Goal: Task Accomplishment & Management: Use online tool/utility

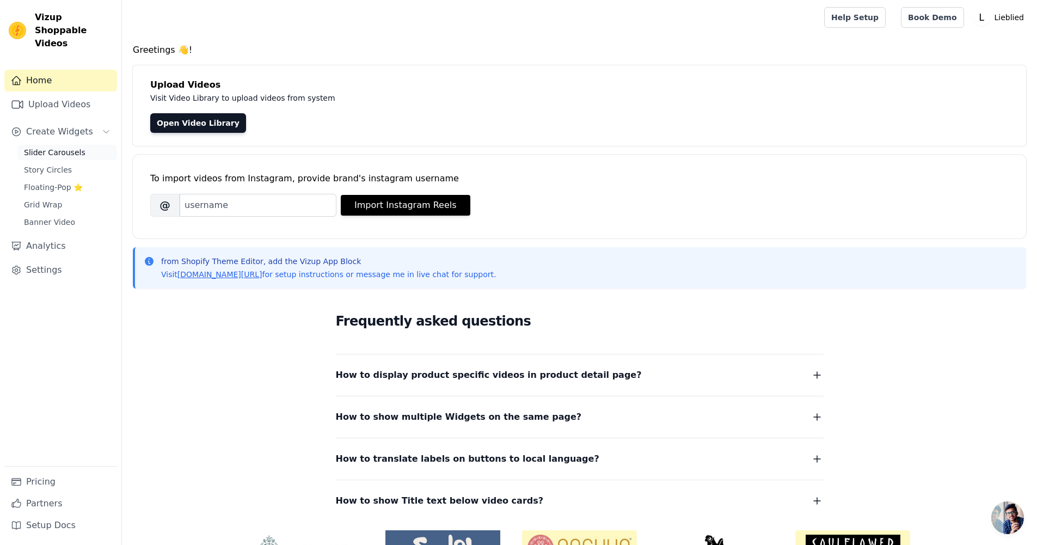
click at [65, 147] on span "Slider Carousels" at bounding box center [55, 152] width 62 height 11
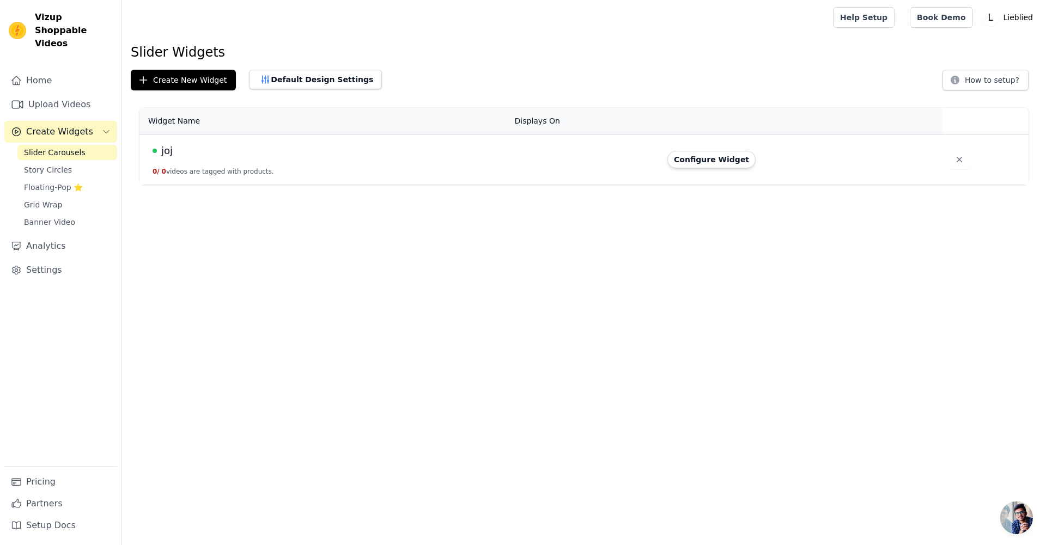
click at [249, 155] on div "joj" at bounding box center [326, 150] width 349 height 15
click at [167, 149] on span "joj" at bounding box center [166, 150] width 11 height 15
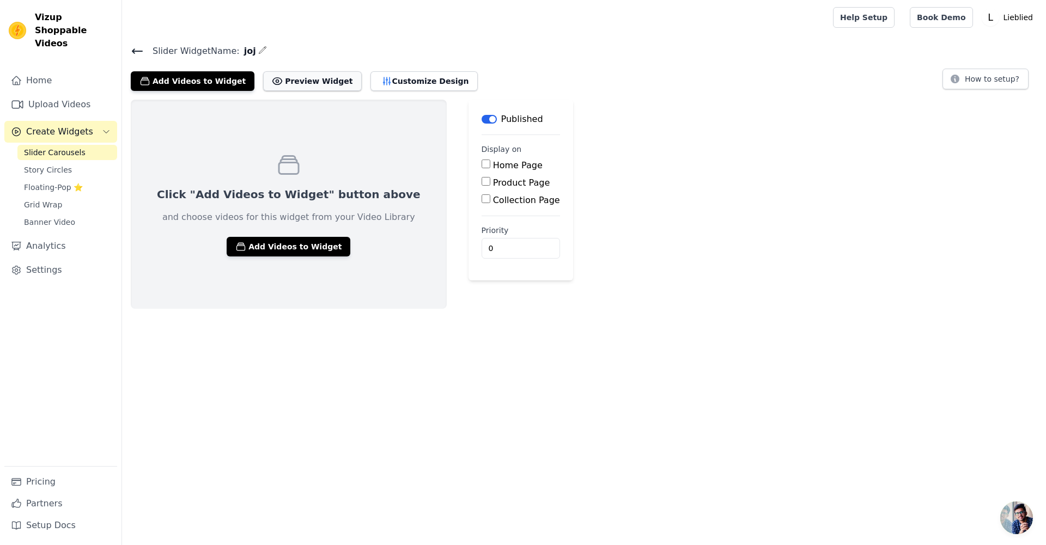
click at [304, 83] on button "Preview Widget" at bounding box center [312, 81] width 98 height 20
click at [53, 94] on link "Upload Videos" at bounding box center [60, 105] width 113 height 22
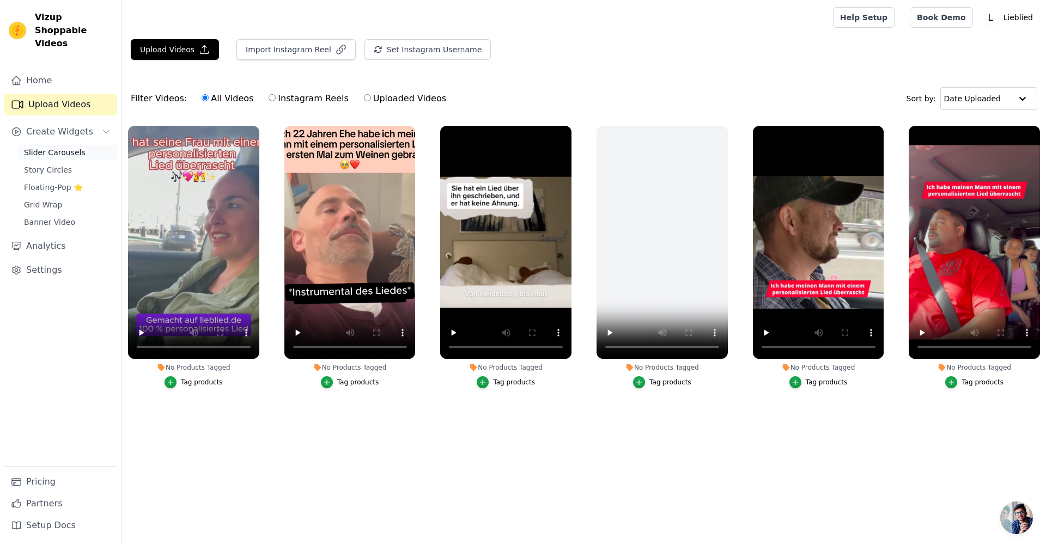
click at [64, 147] on span "Slider Carousels" at bounding box center [55, 152] width 62 height 11
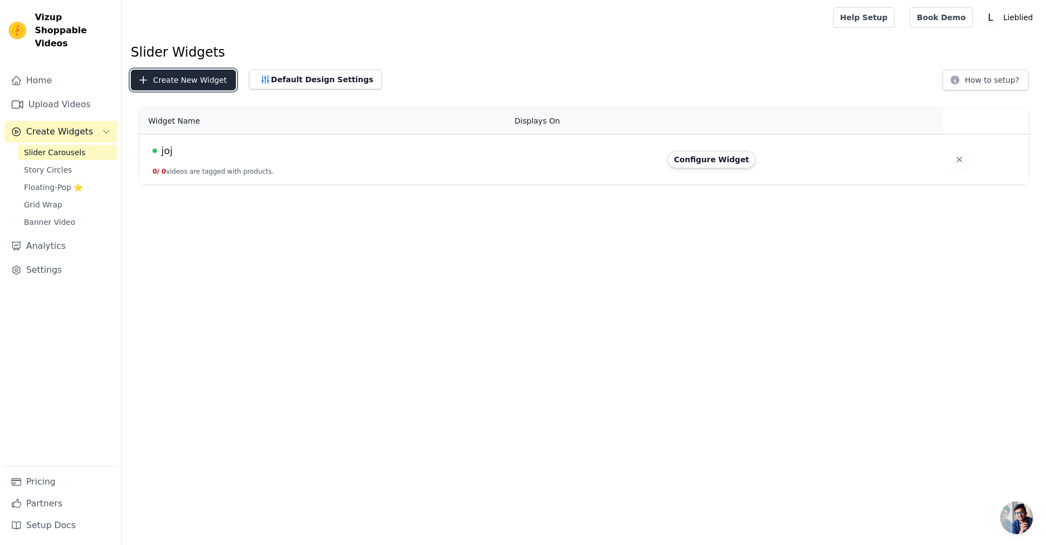
click at [169, 77] on button "Create New Widget" at bounding box center [183, 80] width 105 height 21
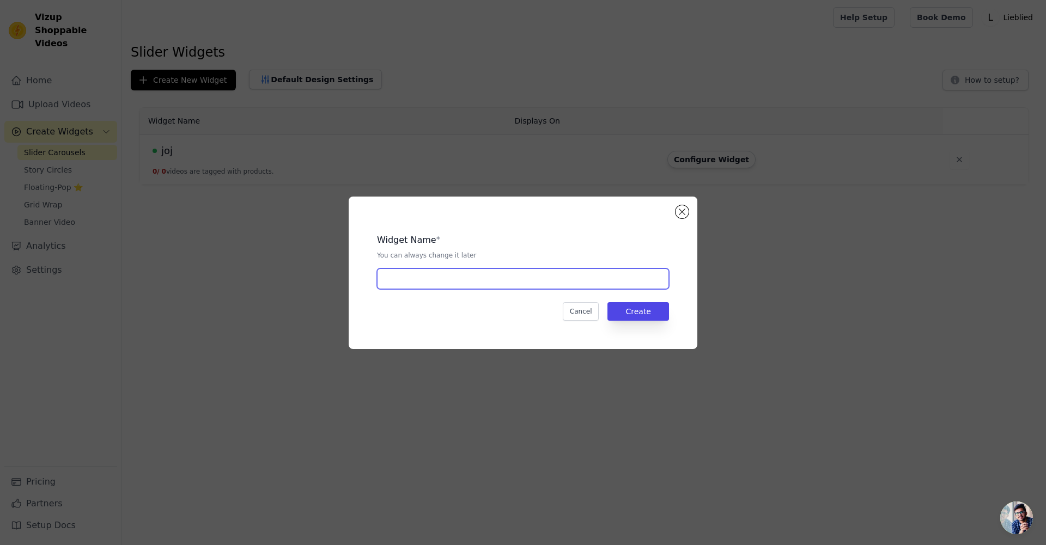
click at [532, 280] on input "text" at bounding box center [523, 278] width 292 height 21
type input "bnb"
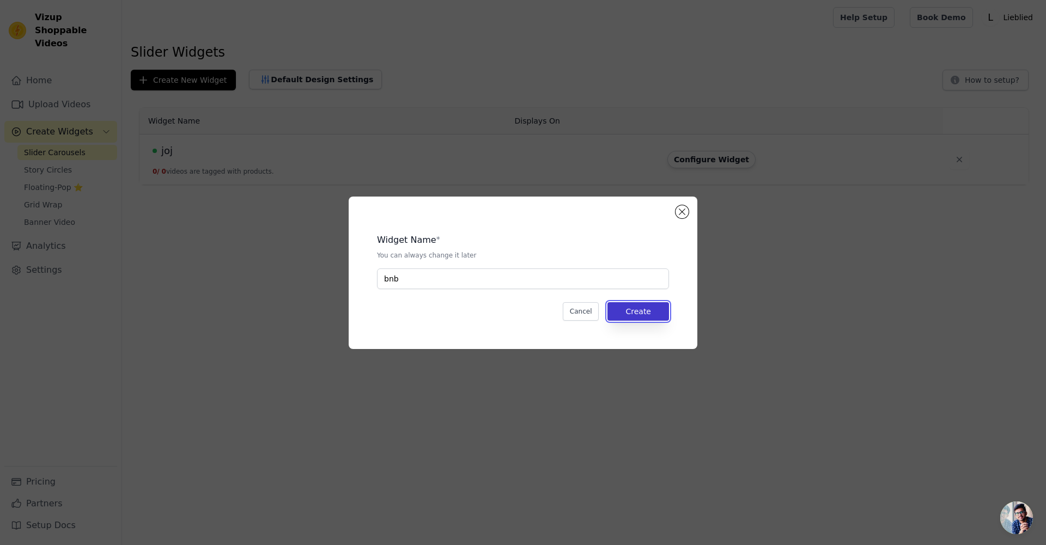
click at [659, 311] on button "Create" at bounding box center [638, 311] width 62 height 19
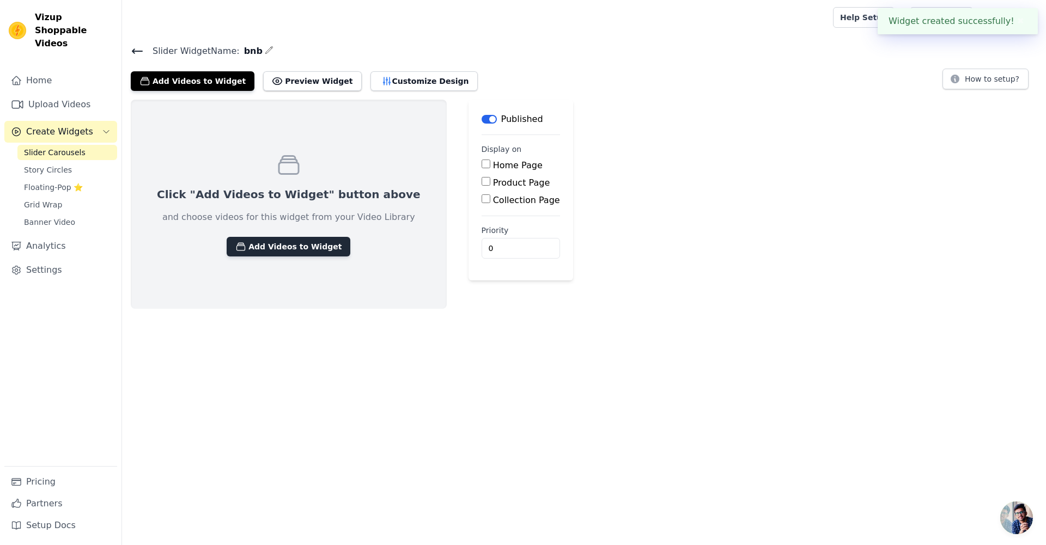
click at [288, 249] on button "Add Videos to Widget" at bounding box center [289, 247] width 124 height 20
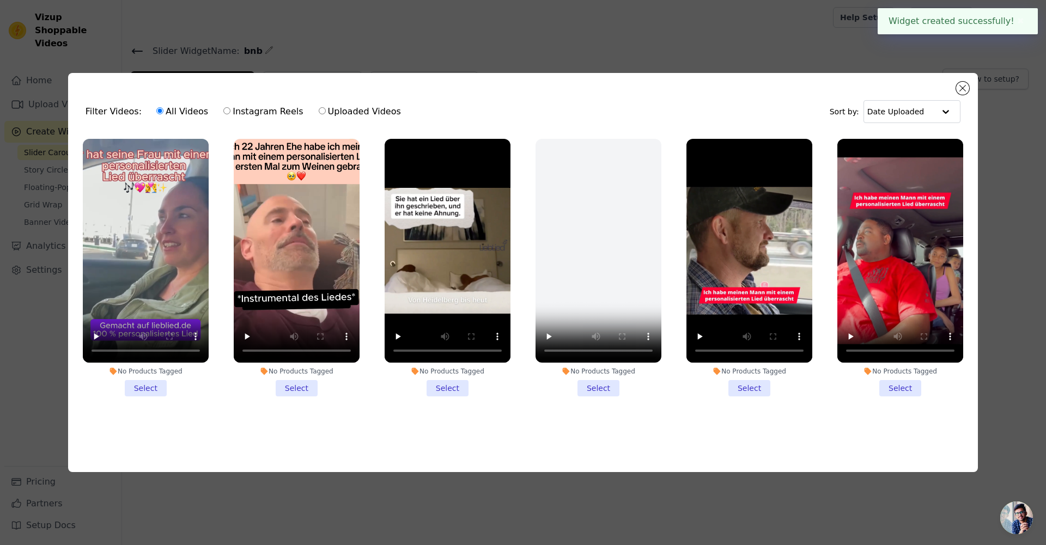
click at [905, 386] on li "No Products Tagged Select" at bounding box center [900, 268] width 126 height 258
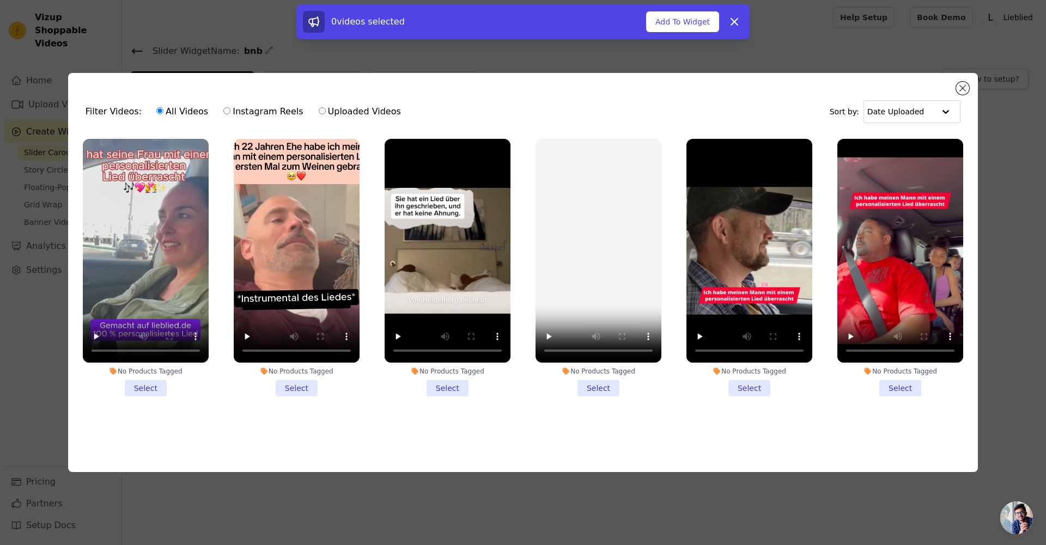
click at [759, 386] on li "No Products Tagged Select" at bounding box center [749, 268] width 126 height 258
click at [0, 0] on input "No Products Tagged Select" at bounding box center [0, 0] width 0 height 0
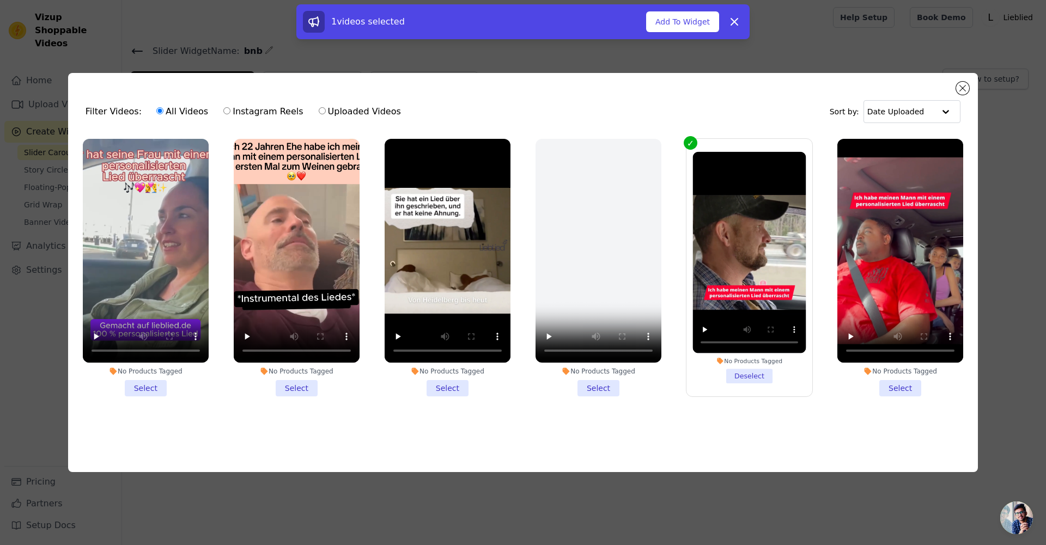
drag, startPoint x: 609, startPoint y: 383, endPoint x: 525, endPoint y: 386, distance: 84.5
click at [607, 383] on li "No Products Tagged Select" at bounding box center [598, 268] width 126 height 258
drag, startPoint x: 444, startPoint y: 387, endPoint x: 438, endPoint y: 387, distance: 6.0
click at [444, 387] on li "No Products Tagged Select" at bounding box center [447, 268] width 126 height 258
click at [0, 0] on input "No Products Tagged Select" at bounding box center [0, 0] width 0 height 0
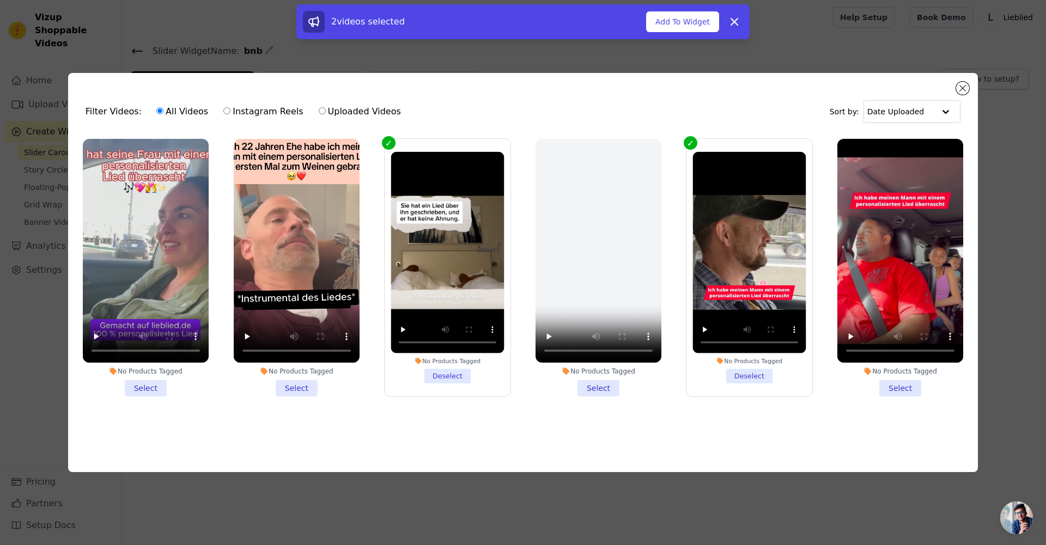
click at [301, 388] on li "No Products Tagged Select" at bounding box center [297, 268] width 126 height 258
click at [0, 0] on input "No Products Tagged Select" at bounding box center [0, 0] width 0 height 0
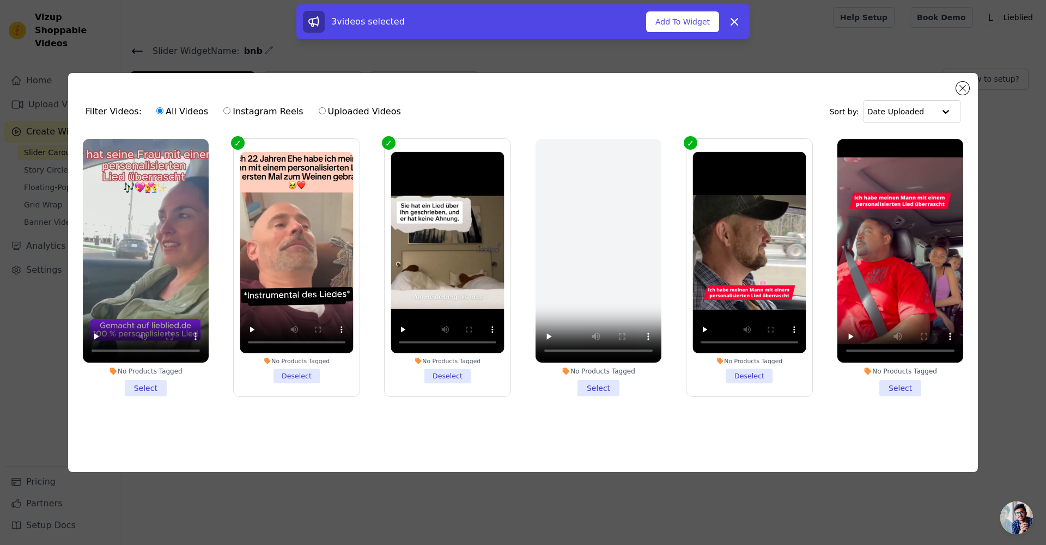
click at [145, 384] on li "No Products Tagged Select" at bounding box center [146, 268] width 126 height 258
click at [0, 0] on input "No Products Tagged Select" at bounding box center [0, 0] width 0 height 0
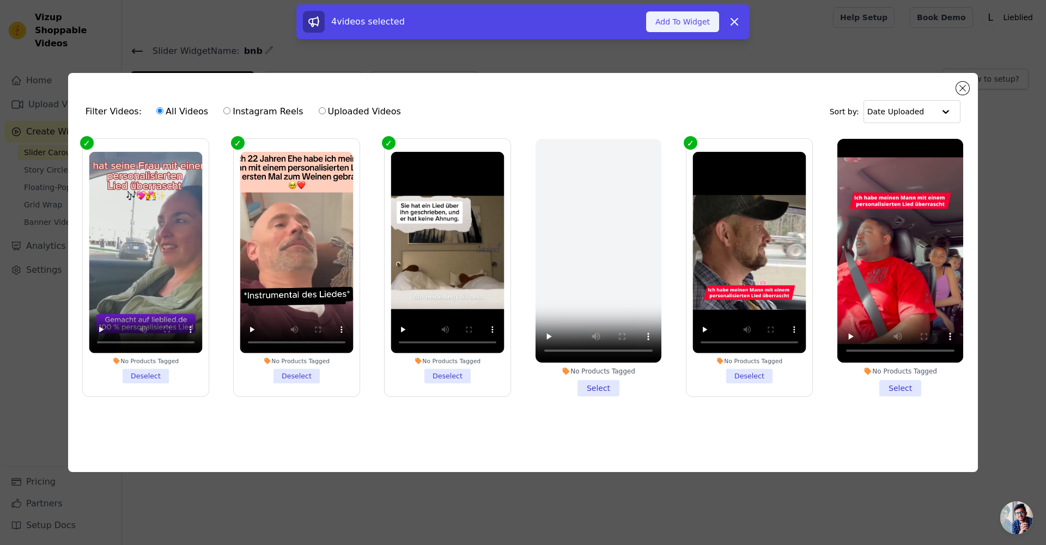
click at [691, 26] on button "Add To Widget" at bounding box center [682, 21] width 73 height 21
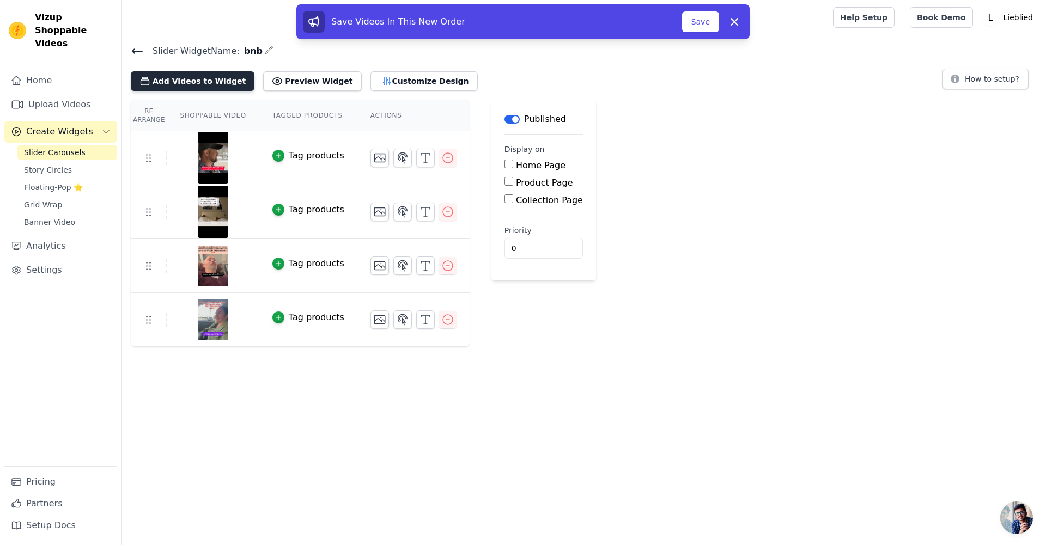
click at [218, 83] on button "Add Videos to Widget" at bounding box center [193, 81] width 124 height 20
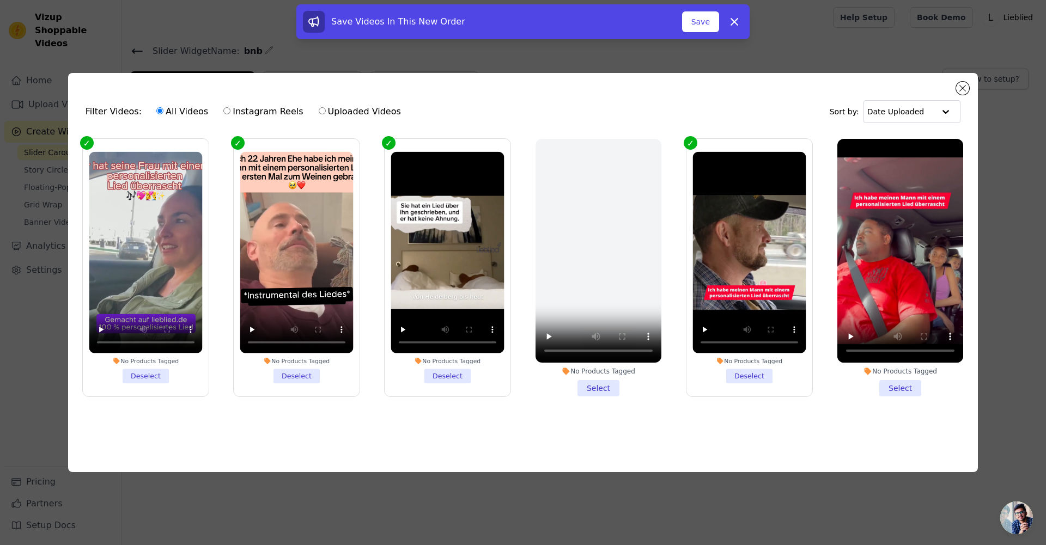
click at [892, 387] on li "No Products Tagged Select" at bounding box center [900, 268] width 126 height 258
click at [0, 0] on input "No Products Tagged Select" at bounding box center [0, 0] width 0 height 0
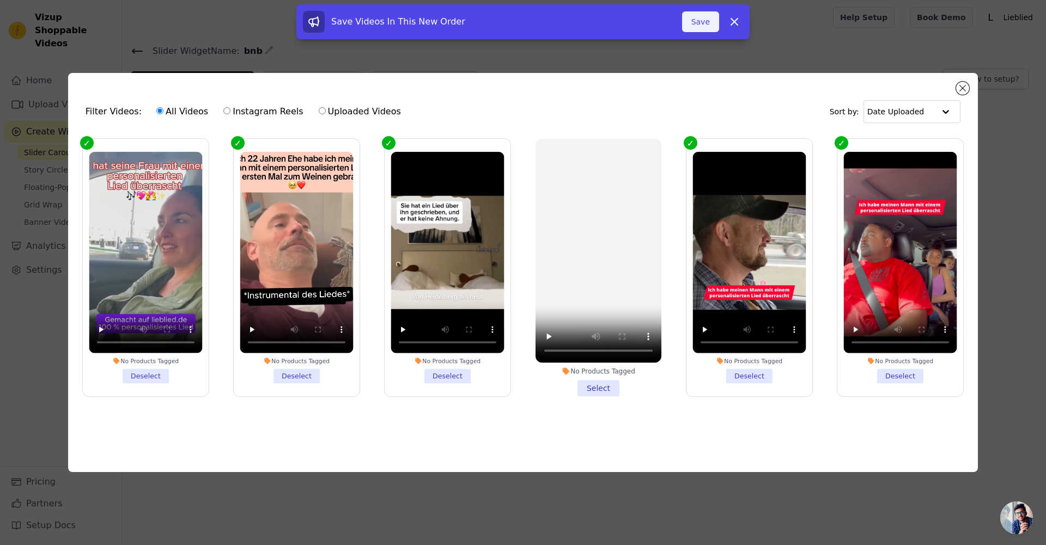
click at [702, 23] on button "Save" at bounding box center [700, 21] width 37 height 21
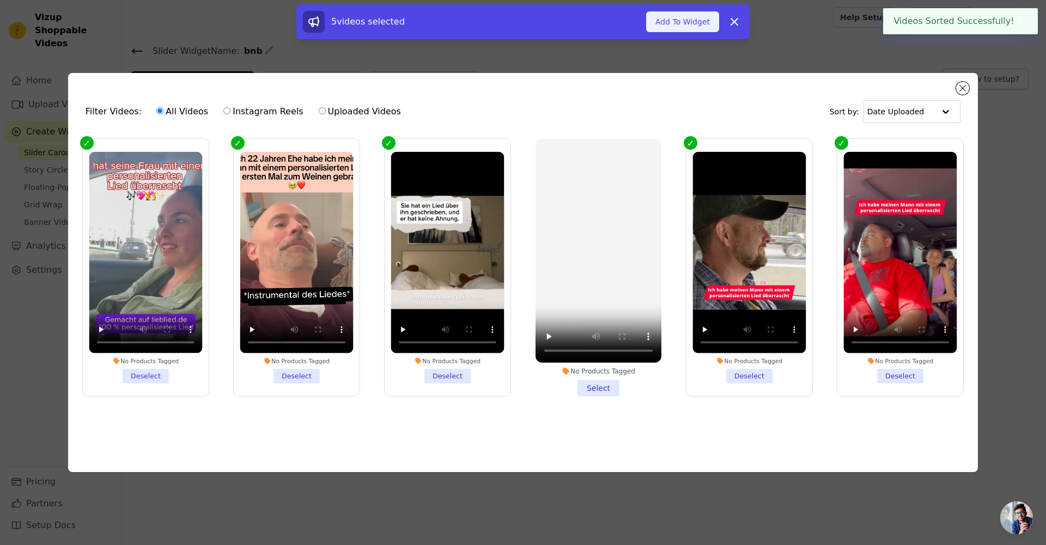
click at [674, 27] on button "Add To Widget" at bounding box center [682, 21] width 73 height 21
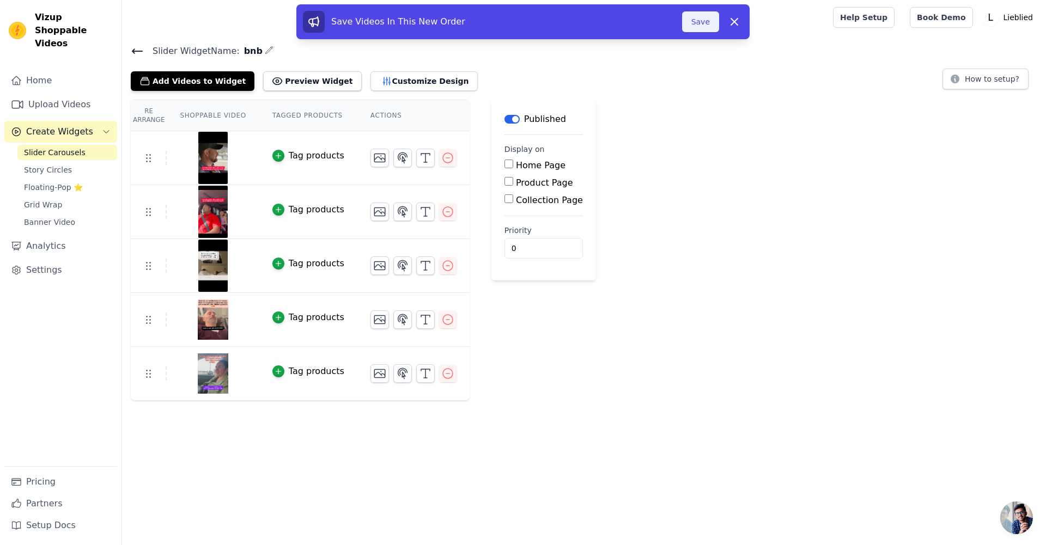
click at [698, 19] on button "Save" at bounding box center [700, 21] width 37 height 21
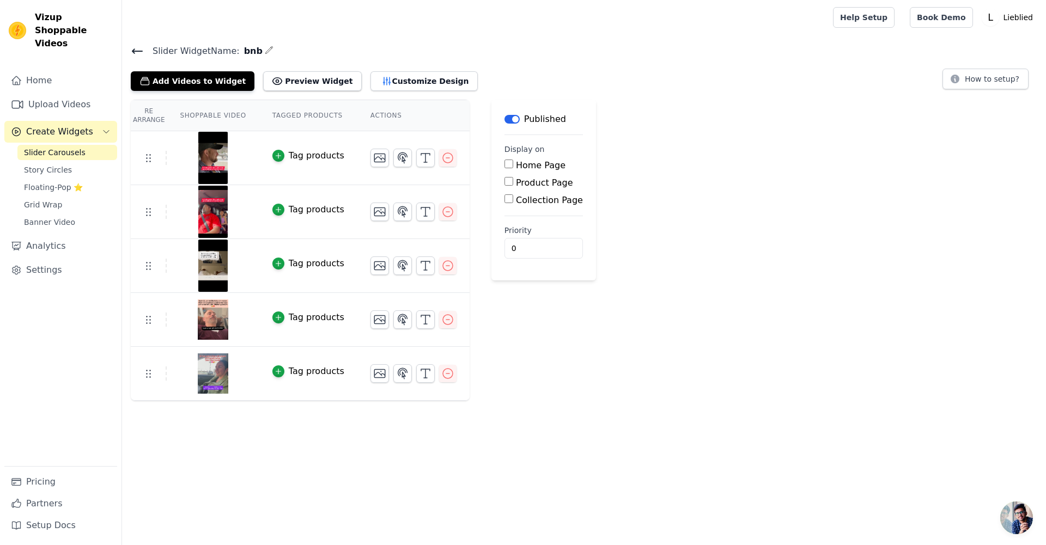
click at [659, 197] on div "Re Arrange Shoppable Video Tagged Products Actions Tag products Tag products Ta…" at bounding box center [584, 250] width 924 height 301
